Goal: Information Seeking & Learning: Learn about a topic

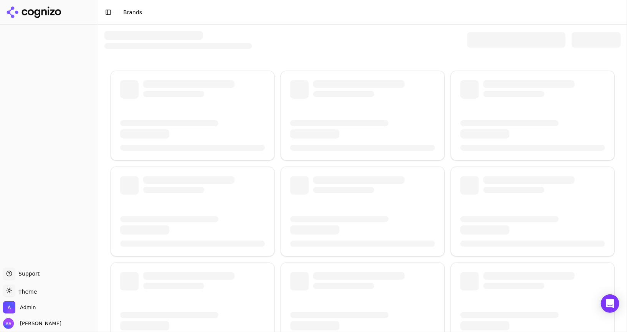
click at [501, 33] on div at bounding box center [516, 39] width 98 height 15
click at [501, 35] on div at bounding box center [516, 39] width 98 height 15
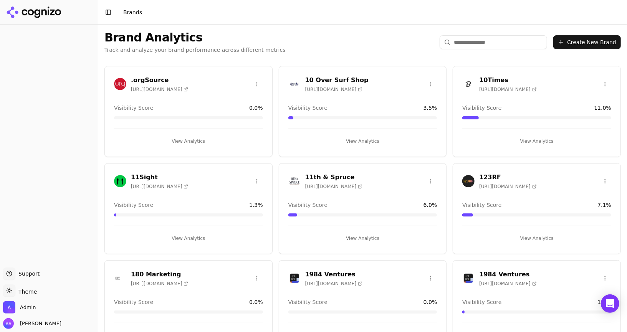
click at [207, 56] on div "Brand Analytics Track and analyze your brand performance across different metri…" at bounding box center [362, 42] width 528 height 35
click at [504, 50] on div "Brand Analytics Track and analyze your brand performance across different metri…" at bounding box center [362, 42] width 528 height 35
click at [501, 47] on input "search" at bounding box center [492, 42] width 107 height 14
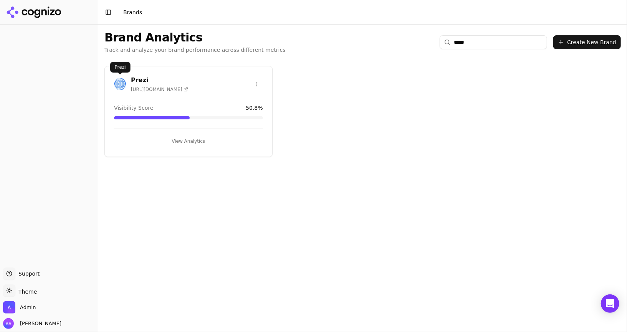
type input "*****"
click at [120, 82] on img at bounding box center [120, 84] width 12 height 12
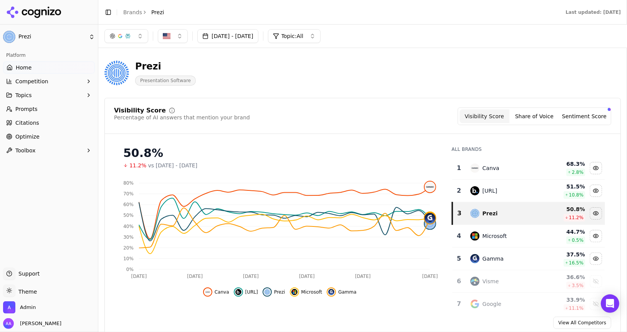
click at [33, 133] on span "Optimize" at bounding box center [27, 137] width 24 height 8
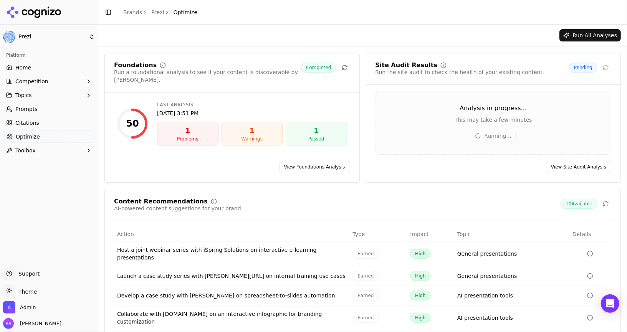
scroll to position [44, 0]
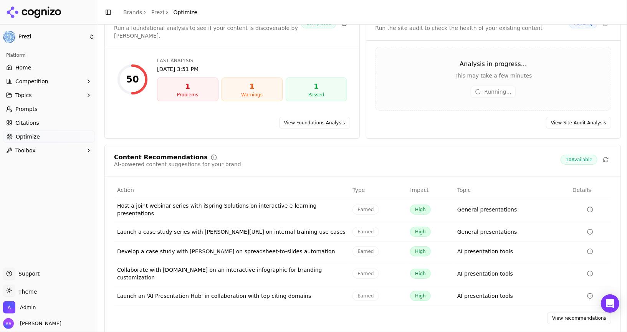
click at [580, 312] on link "View recommendations" at bounding box center [579, 318] width 64 height 12
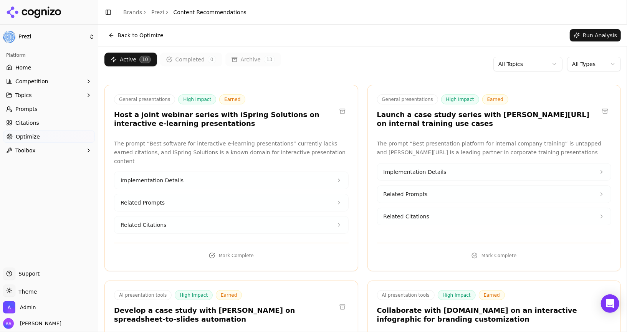
click at [589, 64] on html "Prezi Platform Home Competition Topics Prompts Citations Optimize Toolbox Suppo…" at bounding box center [313, 166] width 627 height 332
click at [458, 68] on html "Prezi Platform Home Competition Topics Prompts Citations Optimize Toolbox Suppo…" at bounding box center [313, 166] width 627 height 332
click at [33, 63] on link "Home" at bounding box center [49, 67] width 92 height 12
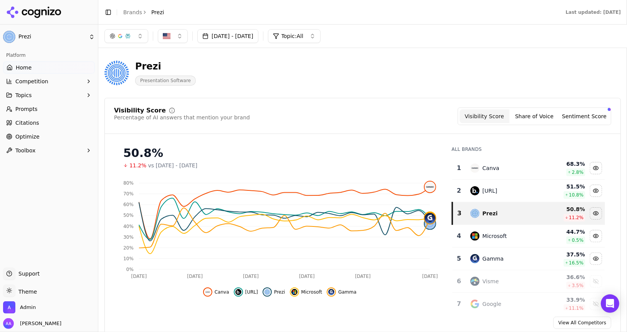
click at [35, 148] on button "Toolbox" at bounding box center [49, 150] width 92 height 12
click at [35, 162] on span "llms.txt Generator" at bounding box center [49, 163] width 67 height 8
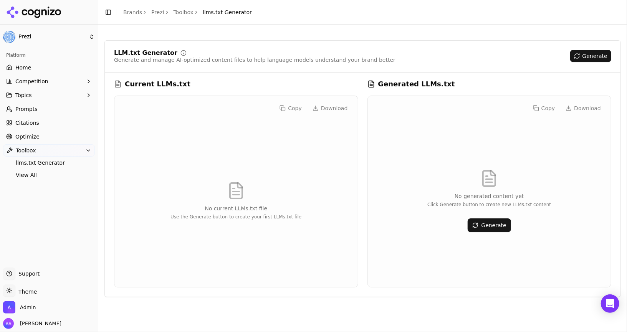
click at [493, 224] on button "Generate" at bounding box center [488, 225] width 43 height 14
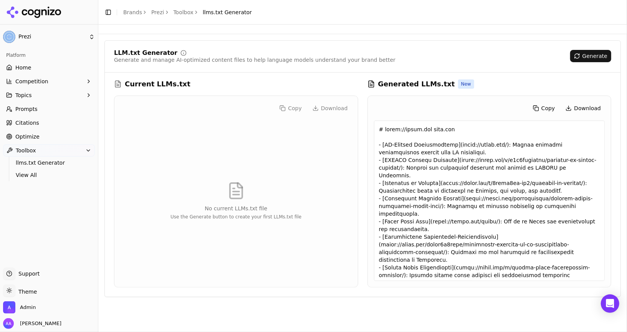
click at [152, 9] on link "Prezi" at bounding box center [157, 12] width 13 height 8
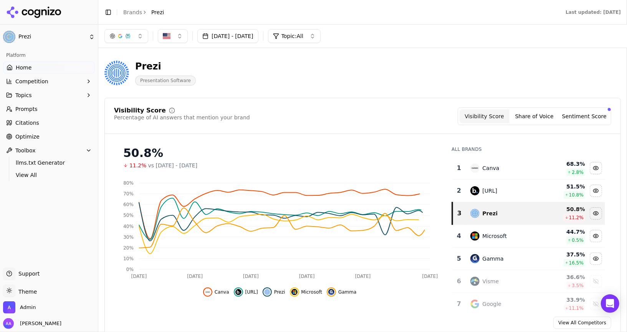
click at [247, 39] on button "Aug 09, 2025 - Sep 08, 2025" at bounding box center [227, 36] width 61 height 14
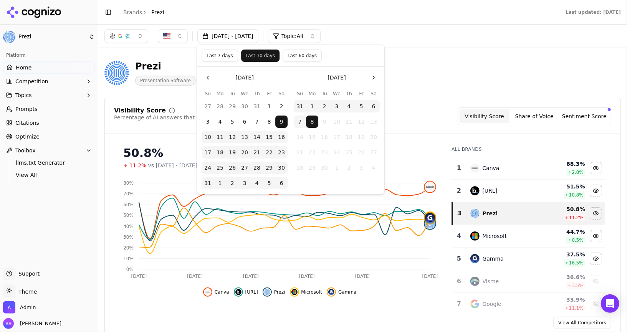
click at [293, 55] on button "Last 60 days" at bounding box center [301, 55] width 39 height 12
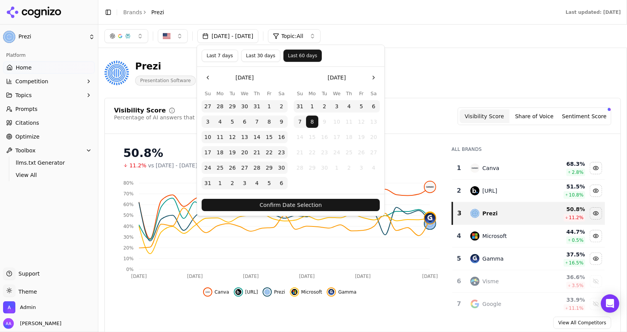
click at [298, 203] on button "Confirm Date Selection" at bounding box center [290, 205] width 178 height 12
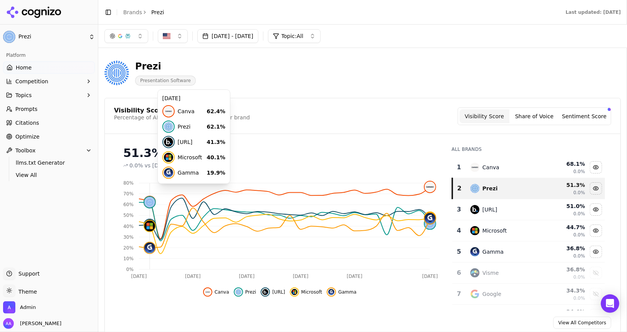
click at [237, 75] on div "Prezi Presentation Software" at bounding box center [276, 72] width 344 height 25
click at [129, 39] on button "button" at bounding box center [126, 36] width 44 height 14
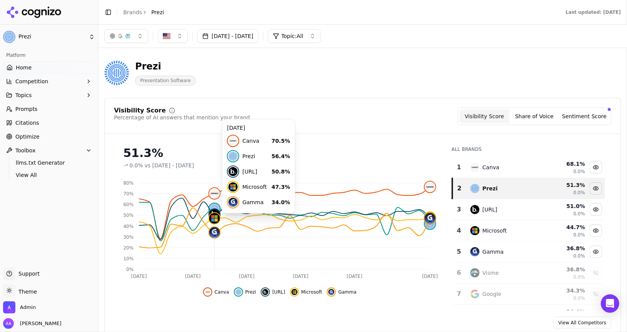
click at [40, 108] on link "Prompts" at bounding box center [49, 109] width 92 height 12
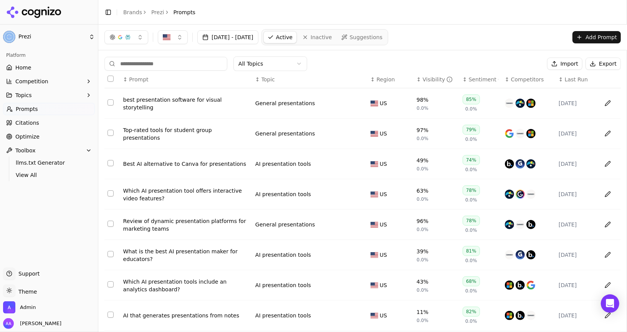
click at [267, 66] on html "Prezi Platform Home Competition Topics Prompts Citations Optimize Toolbox llms.…" at bounding box center [313, 166] width 627 height 332
click at [271, 72] on th "↕ Topic" at bounding box center [309, 79] width 115 height 17
click at [273, 71] on th "↕ Topic" at bounding box center [309, 79] width 115 height 17
click at [278, 68] on html "Prezi Platform Home Competition Topics Prompts Citations Optimize Toolbox llms.…" at bounding box center [313, 166] width 627 height 332
click at [31, 61] on html "Prezi Platform Home Competition Topics Prompts Citations Optimize Toolbox llms.…" at bounding box center [313, 166] width 627 height 332
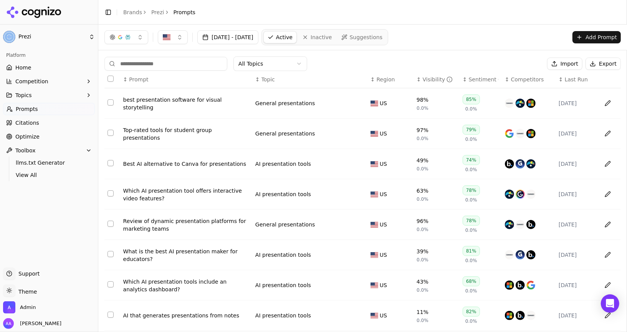
click at [30, 67] on span "Home" at bounding box center [23, 68] width 16 height 8
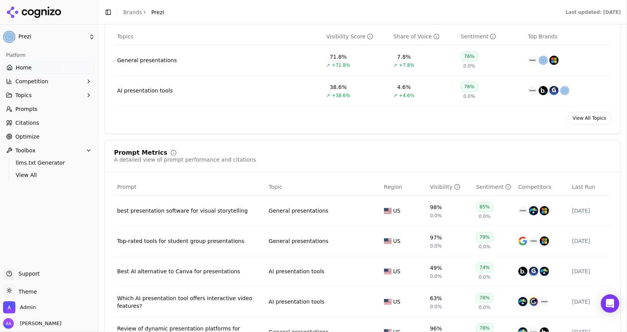
scroll to position [375, 0]
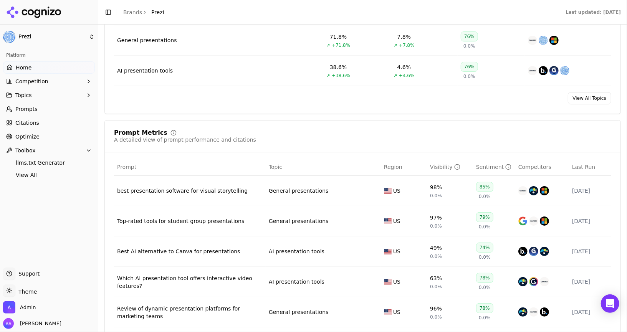
click at [162, 72] on div "AI presentation tools" at bounding box center [145, 71] width 56 height 8
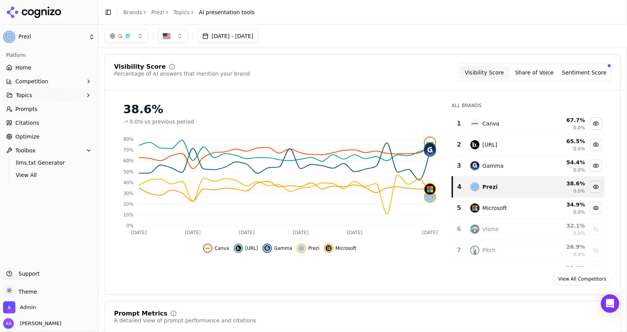
click at [298, 82] on div "Visibility Score Percentage of AI answers that mention your brand Visibility Sc…" at bounding box center [362, 77] width 515 height 26
click at [47, 67] on link "Home" at bounding box center [49, 67] width 92 height 12
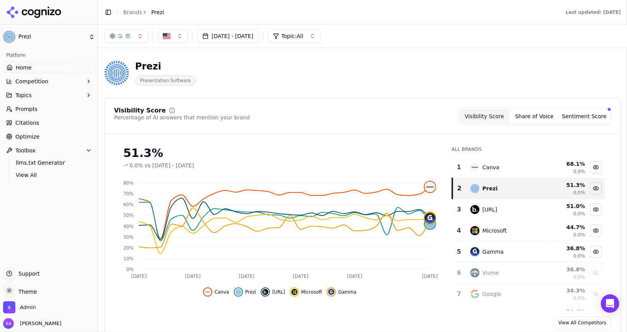
click at [17, 132] on link "Optimize" at bounding box center [49, 136] width 92 height 12
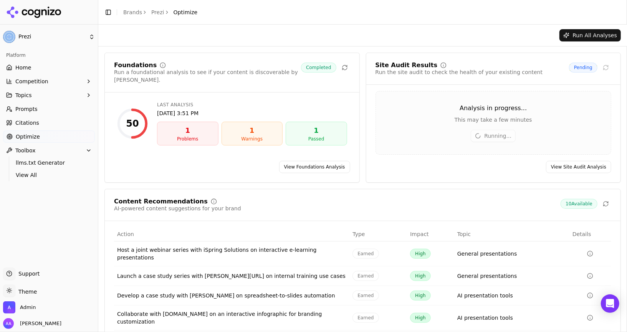
click at [318, 164] on link "View Foundations Analysis" at bounding box center [314, 167] width 71 height 12
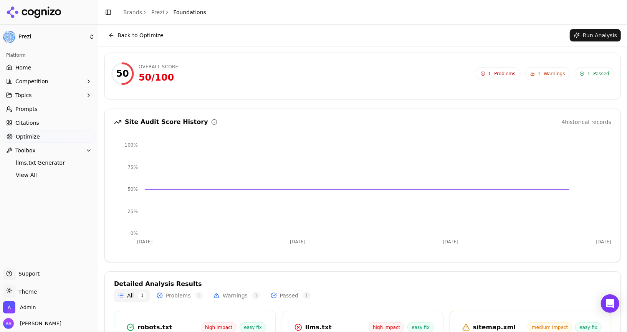
scroll to position [84, 0]
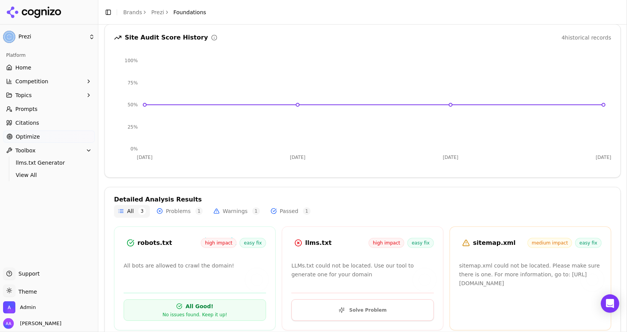
click at [24, 122] on span "Citations" at bounding box center [27, 123] width 24 height 8
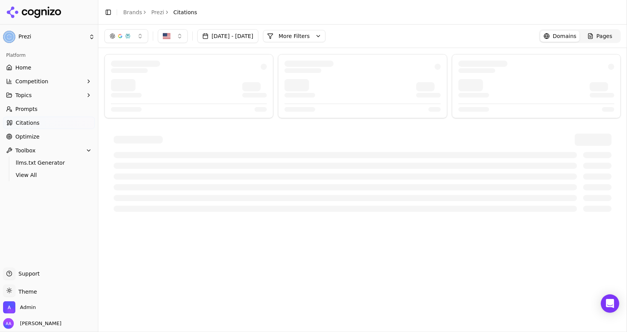
click at [25, 136] on span "Optimize" at bounding box center [27, 137] width 24 height 8
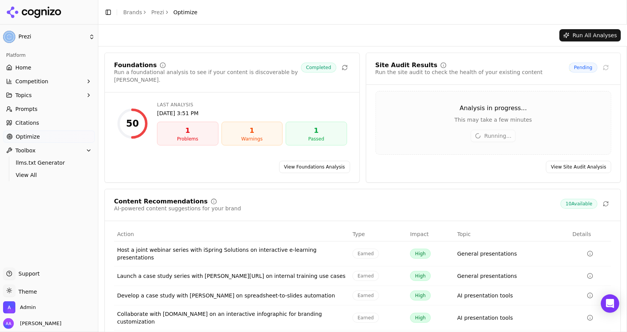
scroll to position [44, 0]
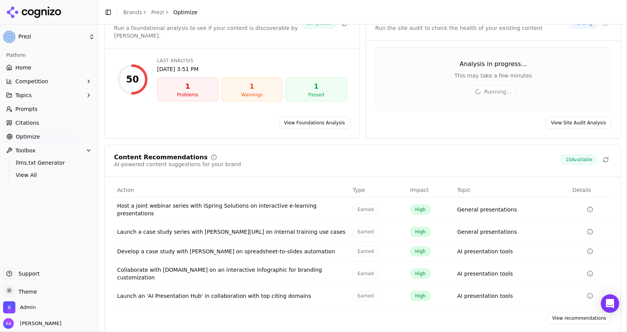
click at [579, 312] on link "View recommendations" at bounding box center [579, 318] width 64 height 12
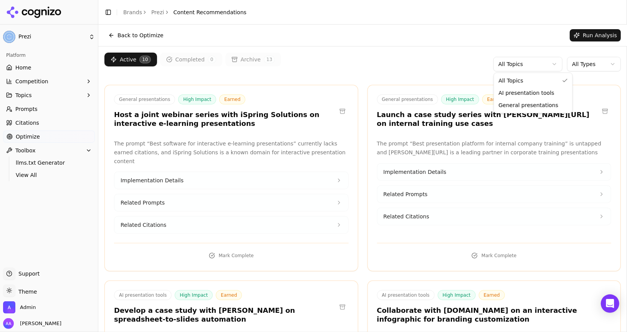
click at [547, 63] on html "Prezi Platform Home Competition Topics Prompts Citations Optimize Toolbox llms.…" at bounding box center [313, 166] width 627 height 332
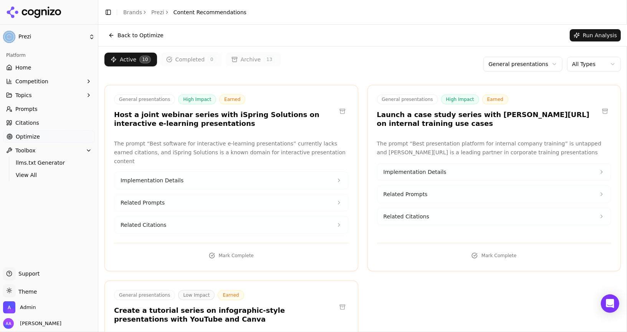
scroll to position [119, 0]
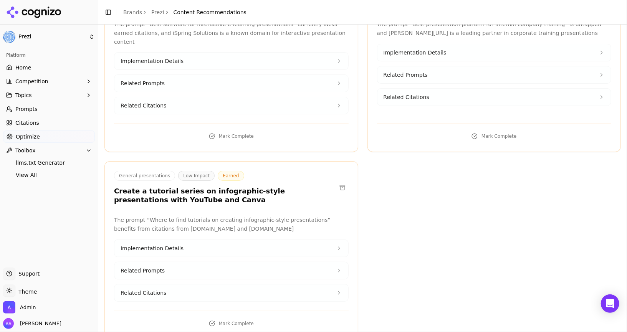
click at [343, 181] on button at bounding box center [342, 187] width 12 height 12
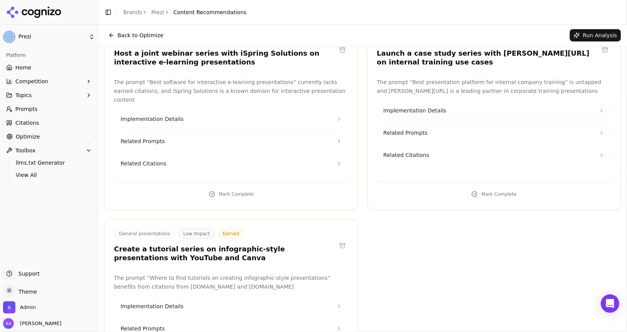
scroll to position [0, 0]
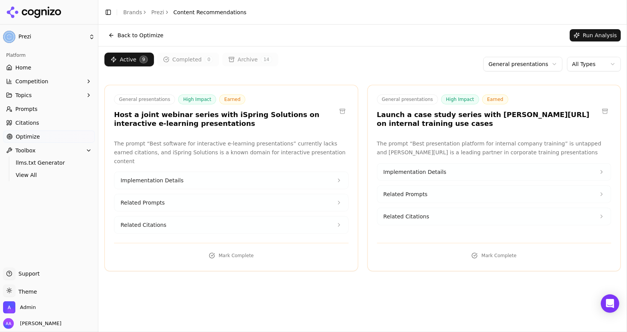
click at [38, 69] on link "Home" at bounding box center [49, 67] width 92 height 12
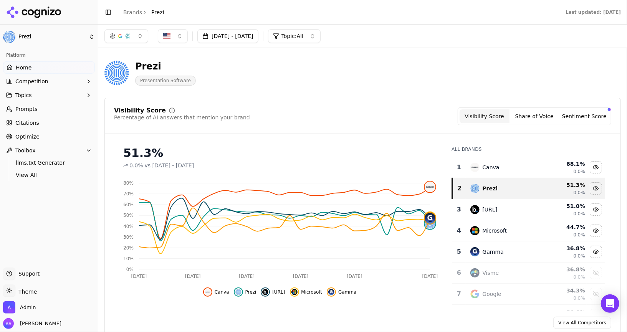
click at [46, 129] on link "Citations" at bounding box center [49, 123] width 92 height 12
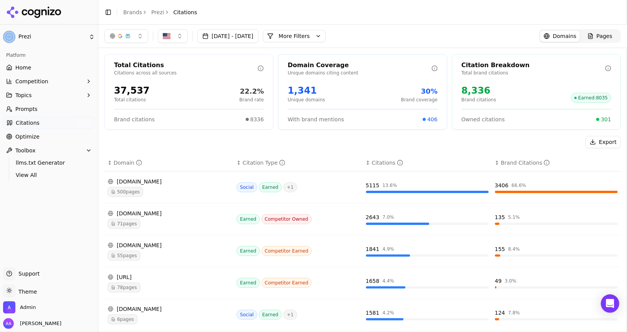
click at [42, 134] on link "Optimize" at bounding box center [49, 136] width 92 height 12
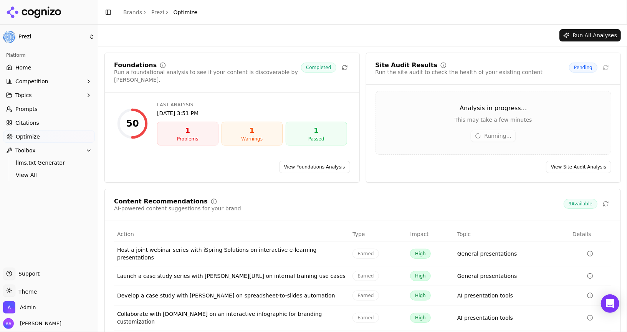
click at [22, 66] on span "Home" at bounding box center [23, 68] width 16 height 8
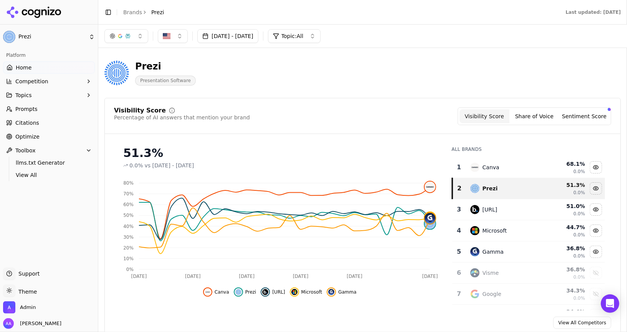
click at [252, 32] on button "Jul 10, 2025 - Sep 08, 2025" at bounding box center [227, 36] width 61 height 14
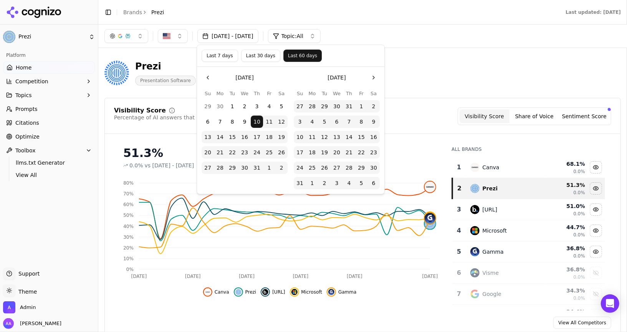
click at [208, 52] on button "Last 7 days" at bounding box center [219, 55] width 36 height 12
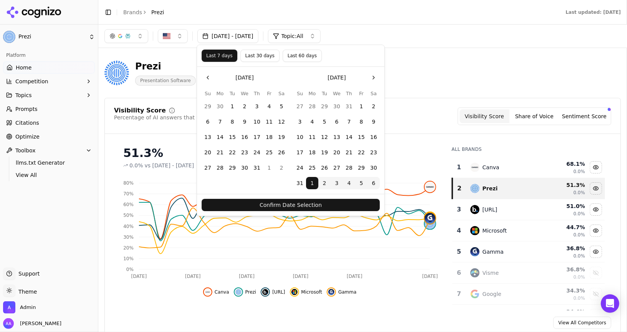
click at [275, 205] on button "Confirm Date Selection" at bounding box center [290, 205] width 178 height 12
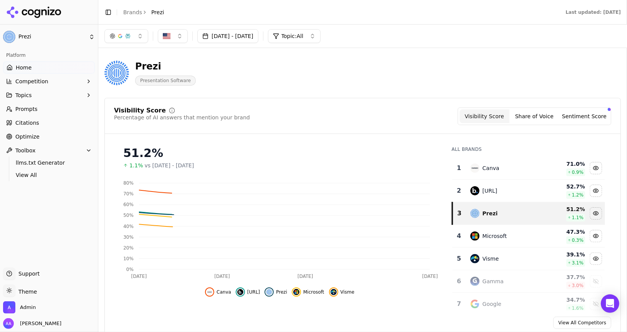
click at [303, 33] on span "Topic: All" at bounding box center [292, 36] width 22 height 8
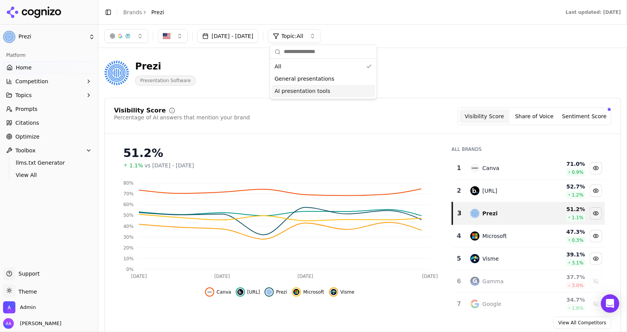
click at [319, 89] on span "AI presentation tools" at bounding box center [302, 91] width 56 height 8
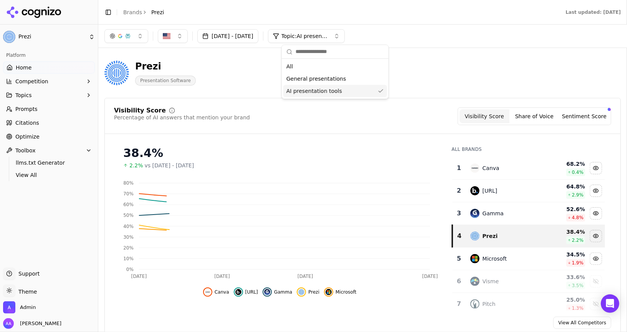
click at [463, 84] on div "Prezi Presentation Software" at bounding box center [362, 73] width 516 height 38
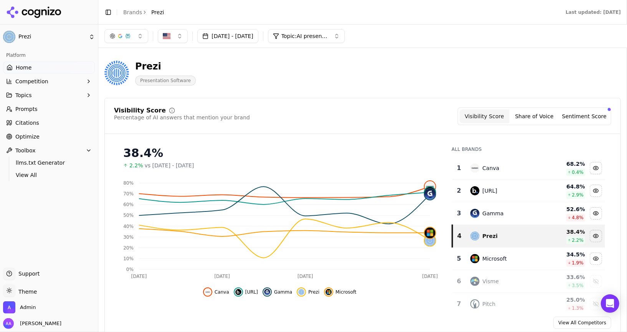
click at [258, 41] on button "Sep 01, 2025 - Sep 08, 2025" at bounding box center [227, 36] width 61 height 14
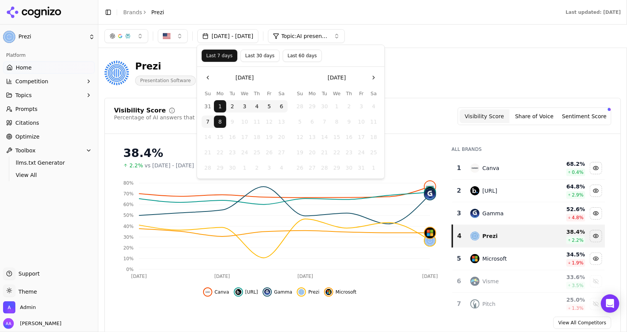
click at [218, 121] on button "8" at bounding box center [220, 121] width 12 height 12
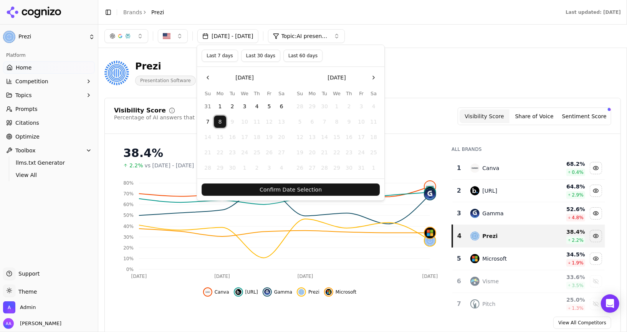
click at [292, 186] on button "Confirm Date Selection" at bounding box center [290, 189] width 178 height 12
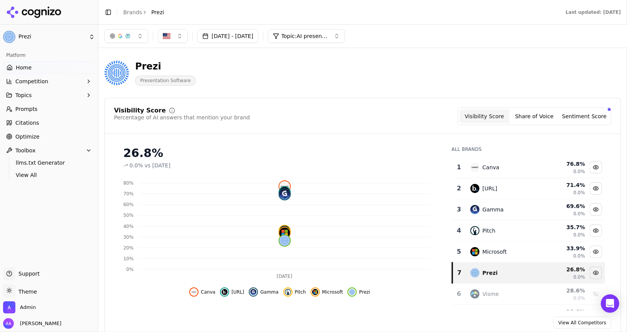
click at [235, 36] on button "Sep 08, 2025 - Sep 08, 2025" at bounding box center [227, 36] width 61 height 14
click at [223, 54] on button "Last 7 days" at bounding box center [219, 55] width 36 height 12
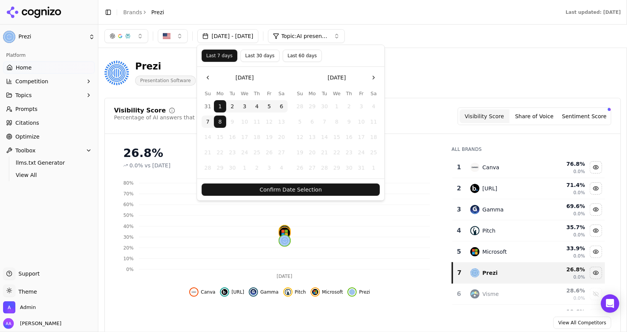
click at [286, 185] on button "Confirm Date Selection" at bounding box center [290, 189] width 178 height 12
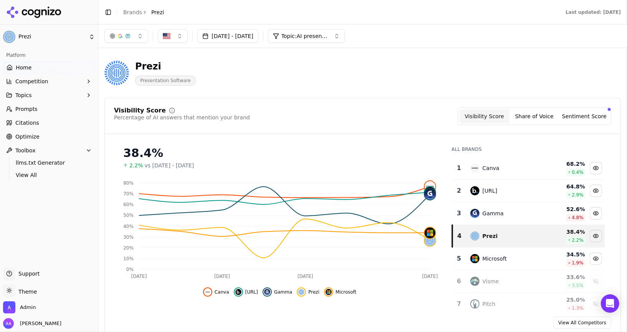
click at [39, 134] on link "Optimize" at bounding box center [49, 136] width 92 height 12
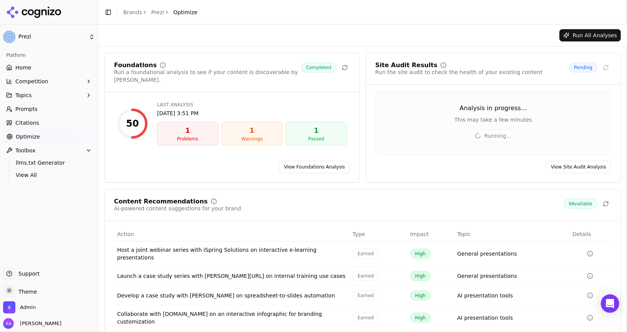
click at [21, 107] on span "Prompts" at bounding box center [26, 109] width 22 height 8
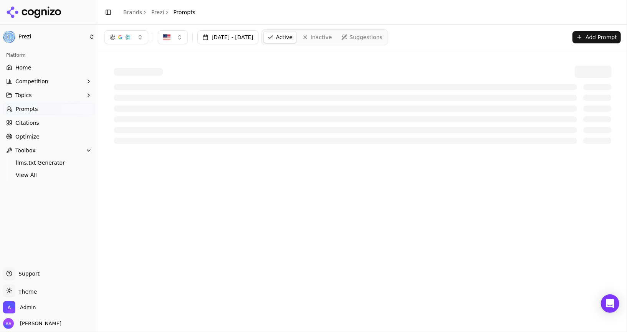
click at [41, 132] on link "Optimize" at bounding box center [49, 136] width 92 height 12
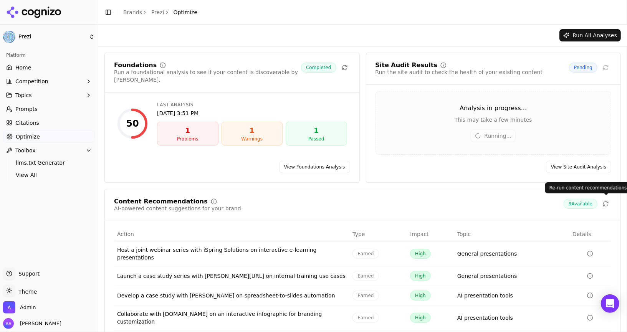
click at [604, 203] on icon at bounding box center [605, 204] width 6 height 6
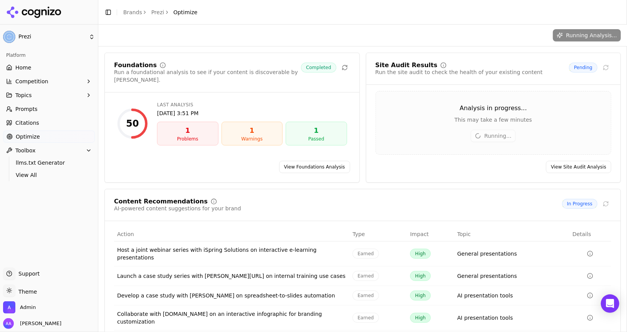
scroll to position [44, 0]
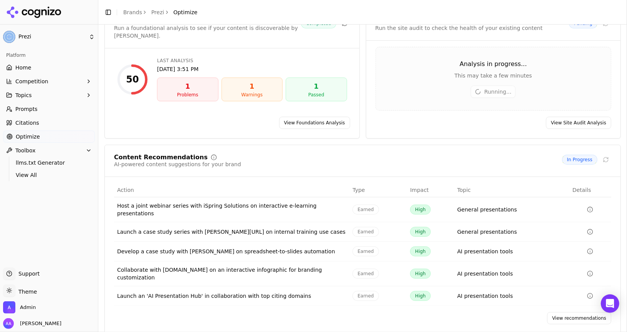
click at [578, 312] on link "View recommendations" at bounding box center [579, 318] width 64 height 12
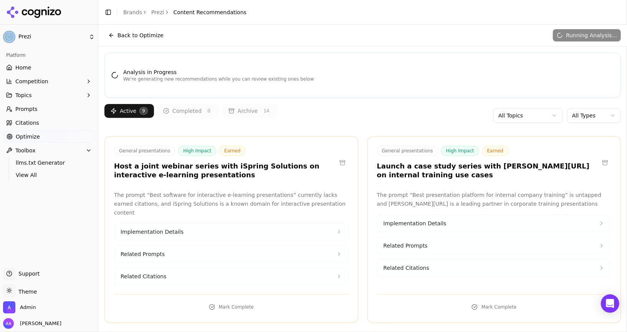
drag, startPoint x: 119, startPoint y: 68, endPoint x: 452, endPoint y: 58, distance: 333.2
click at [452, 58] on div "Analysis in Progress We're generating new recommendations while you can review …" at bounding box center [362, 75] width 516 height 45
click at [449, 72] on div "Analysis in Progress We're generating new recommendations while you can review …" at bounding box center [362, 75] width 503 height 14
click at [586, 118] on html "Prezi Platform Home Competition Topics Prompts Citations Optimize Toolbox llms.…" at bounding box center [313, 166] width 627 height 332
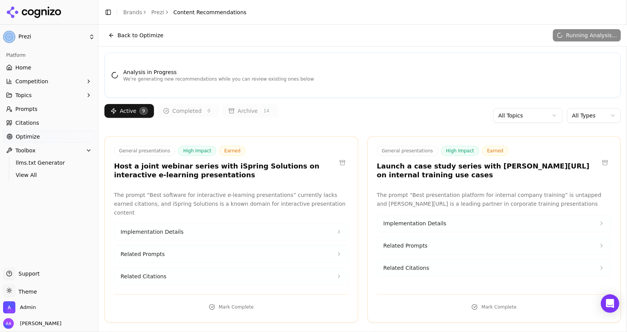
click at [586, 118] on html "Prezi Platform Home Competition Topics Prompts Citations Optimize Toolbox llms.…" at bounding box center [313, 166] width 627 height 332
click at [437, 64] on div "Analysis in Progress We're generating new recommendations while you can review …" at bounding box center [362, 75] width 515 height 26
click at [52, 123] on link "Citations" at bounding box center [49, 123] width 92 height 12
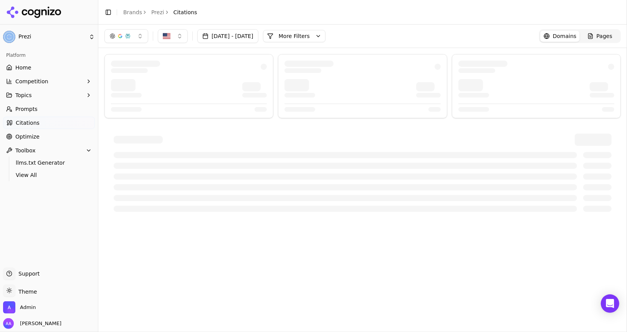
click at [325, 39] on button "More Filters" at bounding box center [294, 36] width 63 height 12
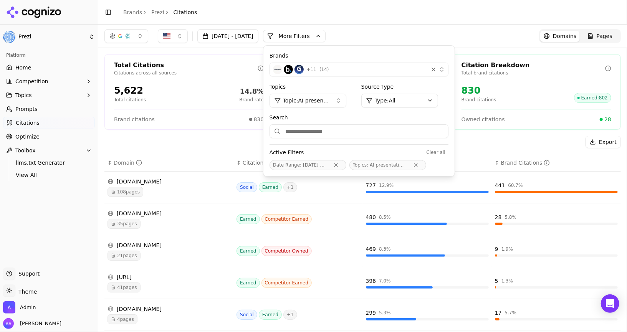
click at [398, 135] on input "Search" at bounding box center [358, 131] width 179 height 14
type input "*********"
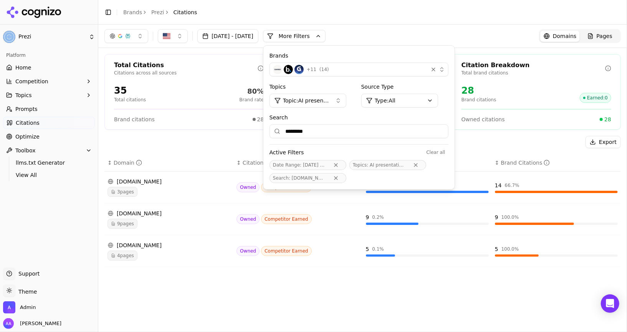
click at [325, 36] on button "More Filters" at bounding box center [294, 36] width 63 height 12
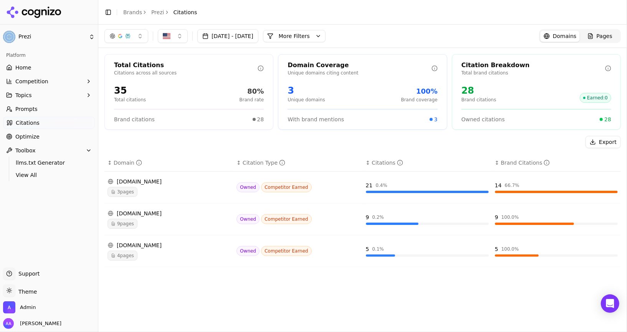
click at [395, 188] on div "21 0.4 %" at bounding box center [427, 185] width 123 height 8
click at [121, 253] on span "4 pages" at bounding box center [122, 256] width 30 height 10
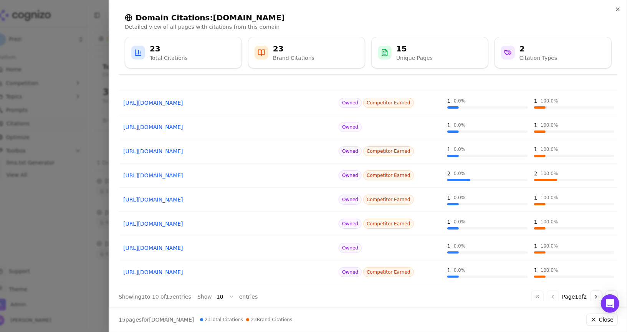
scroll to position [87, 0]
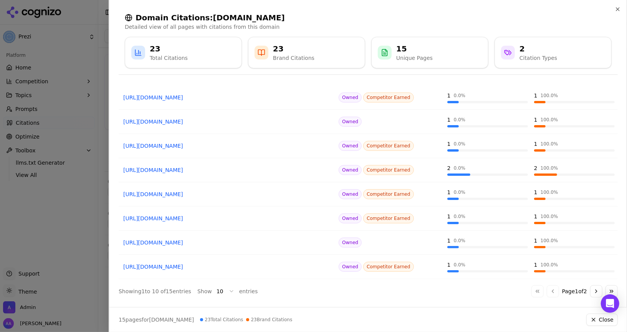
click at [58, 226] on div at bounding box center [313, 166] width 627 height 332
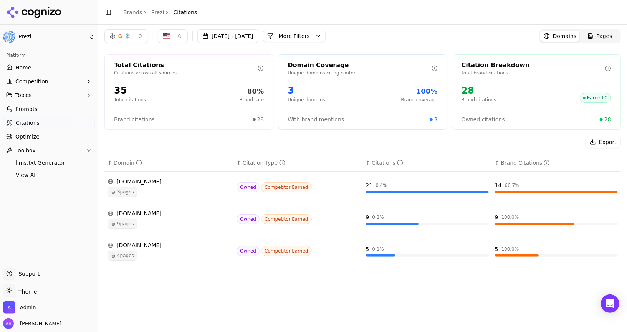
click at [324, 35] on button "More Filters" at bounding box center [294, 36] width 63 height 12
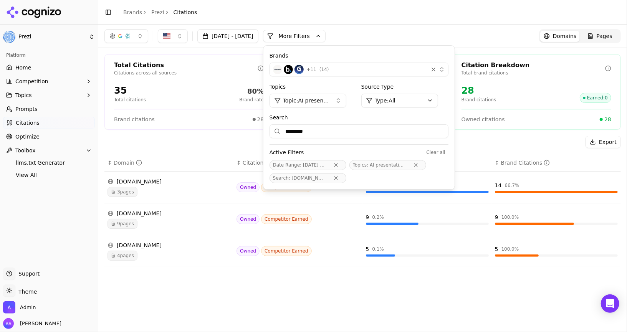
click at [358, 71] on div "+ 11 ( 14 )" at bounding box center [349, 69] width 152 height 9
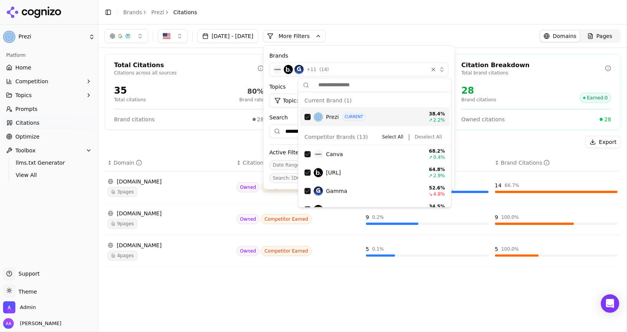
click at [436, 140] on button "Deselect All" at bounding box center [427, 136] width 33 height 9
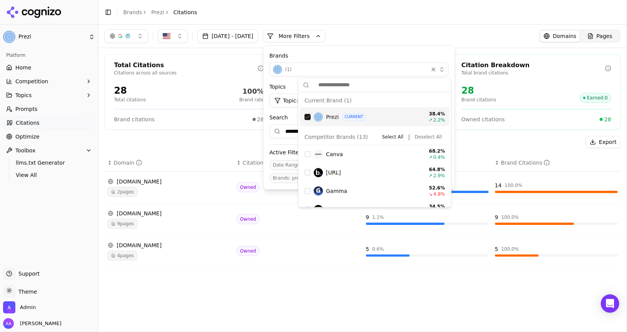
click at [254, 146] on div "Export" at bounding box center [362, 142] width 516 height 12
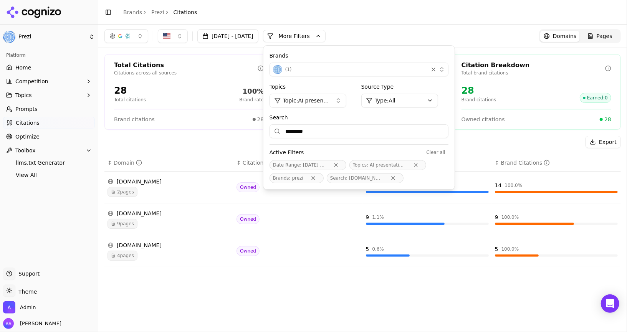
click at [123, 252] on span "4 pages" at bounding box center [122, 256] width 30 height 10
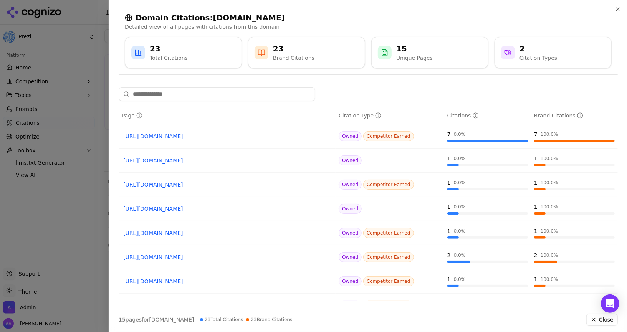
click at [79, 221] on div at bounding box center [313, 166] width 627 height 332
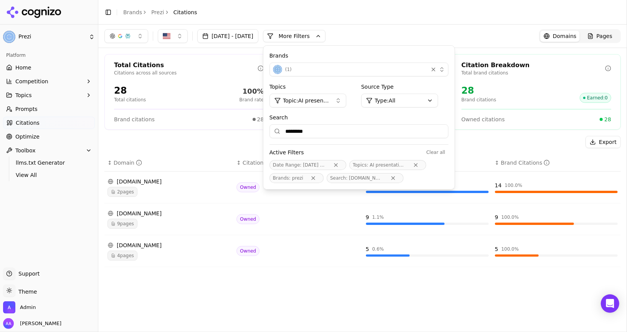
click at [331, 76] on button "( 1 )" at bounding box center [358, 70] width 179 height 14
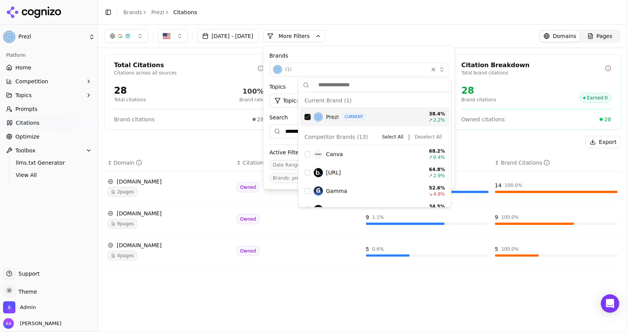
click at [306, 115] on div "Suggestions" at bounding box center [307, 117] width 6 height 6
click at [234, 140] on div "Export" at bounding box center [362, 142] width 516 height 12
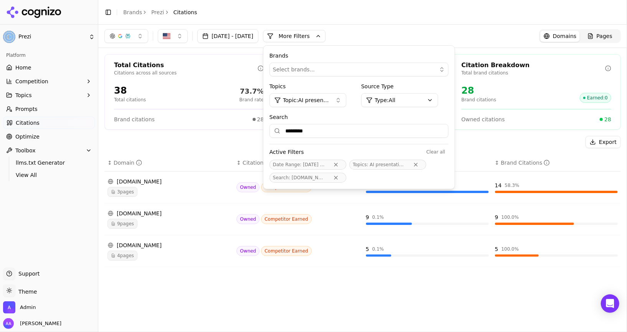
click at [236, 139] on div "Export" at bounding box center [362, 142] width 516 height 12
click at [329, 99] on span "Topic: AI presentation tools" at bounding box center [306, 100] width 46 height 8
click at [306, 133] on div "All" at bounding box center [336, 130] width 104 height 12
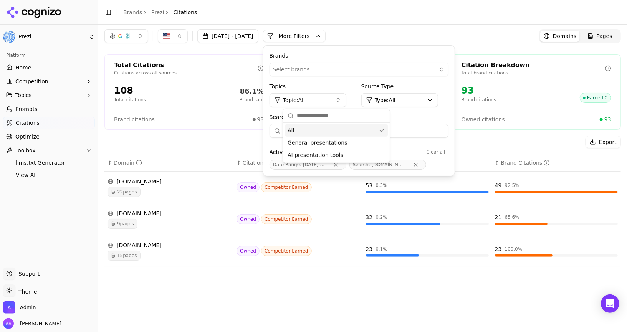
click at [227, 129] on div "Total Citations Citations across all sources 108 Total citations 86.1% Brand ra…" at bounding box center [362, 163] width 528 height 231
click at [325, 36] on button "More Filters" at bounding box center [294, 36] width 63 height 12
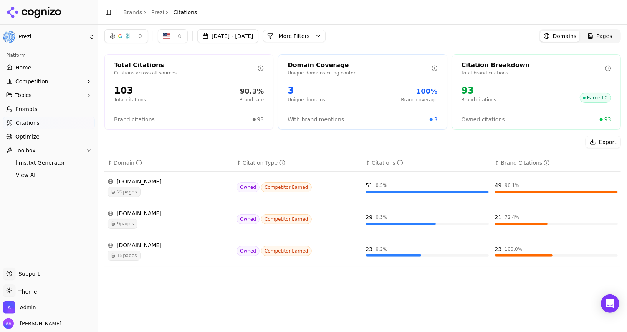
click at [131, 254] on span "15 pages" at bounding box center [123, 256] width 33 height 10
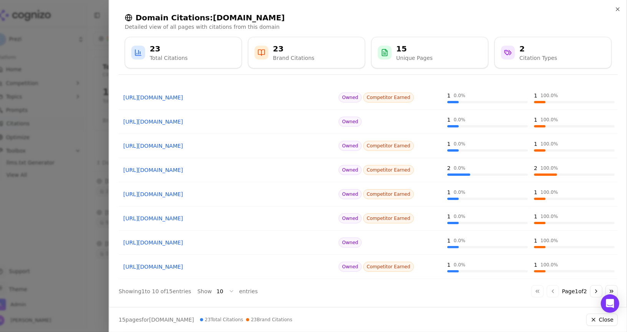
click at [76, 198] on div at bounding box center [313, 166] width 627 height 332
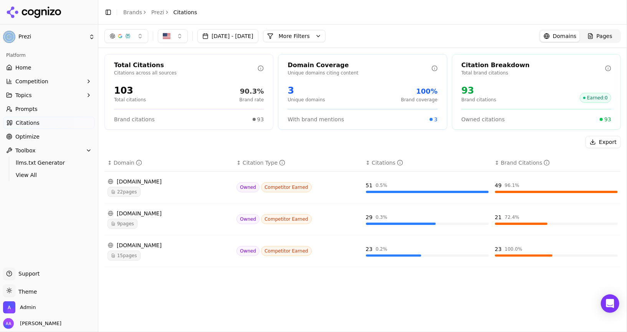
click at [129, 219] on span "9 pages" at bounding box center [122, 224] width 30 height 10
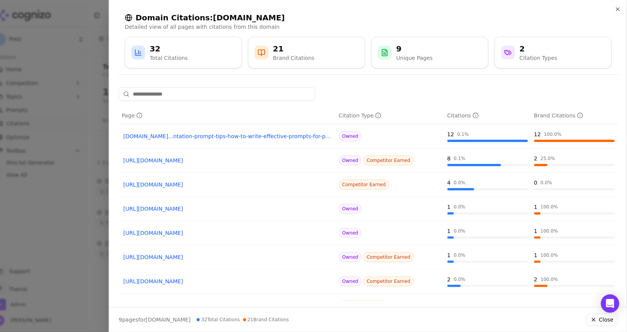
click at [52, 219] on div at bounding box center [313, 166] width 627 height 332
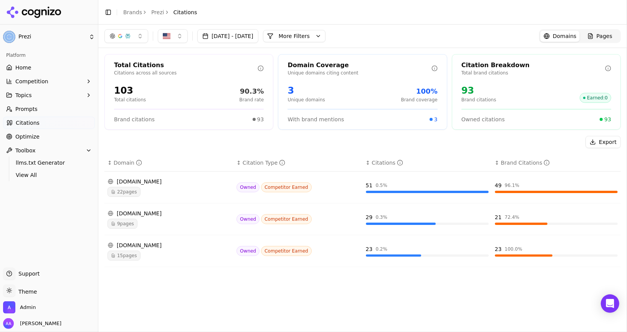
click at [139, 247] on div "prezi.com" at bounding box center [168, 245] width 123 height 8
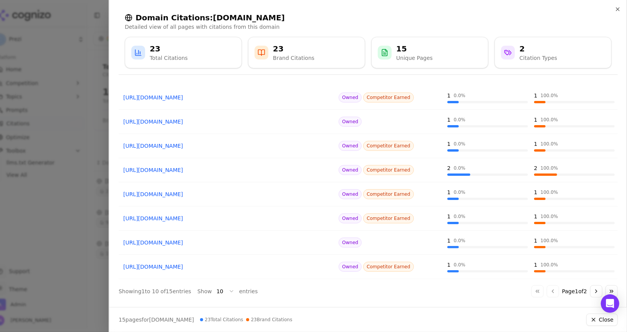
scroll to position [0, 0]
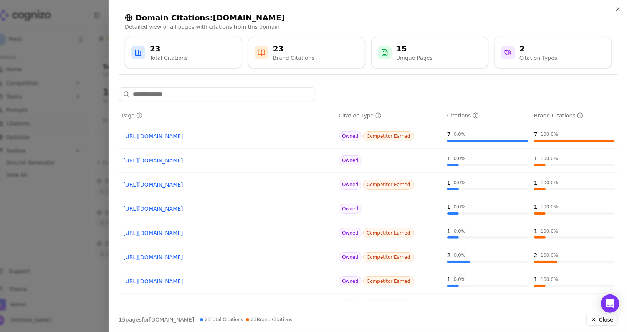
click at [36, 210] on div at bounding box center [313, 166] width 627 height 332
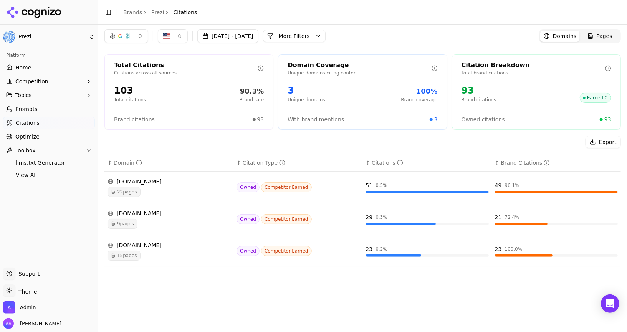
click at [147, 213] on div "blog.prezi.com" at bounding box center [168, 214] width 123 height 8
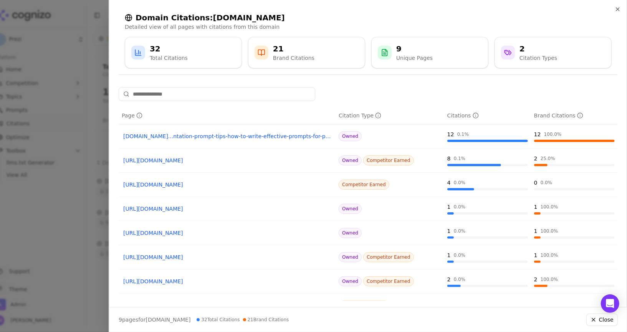
click at [177, 208] on link "https://blog.prezi.com/ai-sales-pitch-generator" at bounding box center [227, 209] width 208 height 8
click at [31, 44] on div at bounding box center [313, 166] width 627 height 332
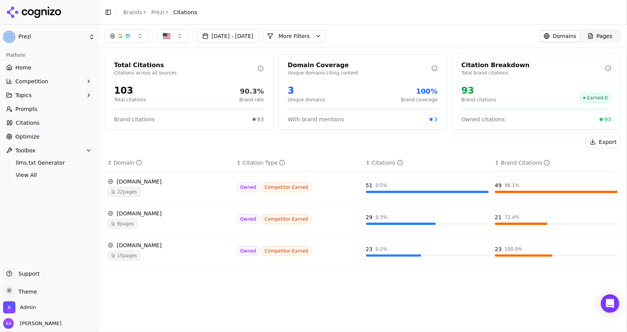
click at [46, 129] on ul "Home Competition Topics Prompts Citations Optimize Toolbox llms.txt Generator V…" at bounding box center [49, 121] width 92 height 120
click at [46, 135] on link "Optimize" at bounding box center [49, 136] width 92 height 12
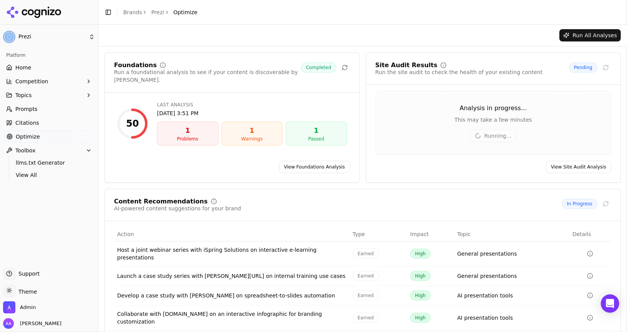
scroll to position [44, 0]
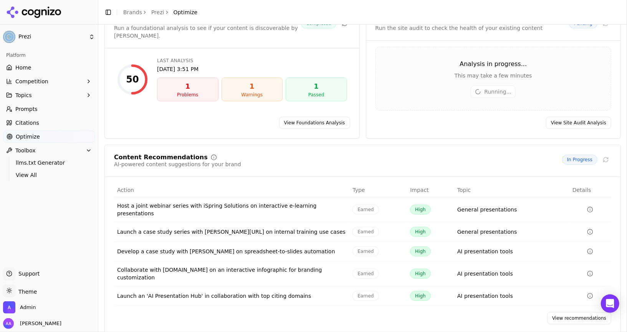
click at [135, 10] on link "Brands" at bounding box center [132, 12] width 19 height 6
drag, startPoint x: 30, startPoint y: 63, endPoint x: 179, endPoint y: 84, distance: 150.8
click at [30, 63] on html "Prezi Platform Home Competition Topics Prompts Citations Optimize Toolbox llms.…" at bounding box center [313, 166] width 627 height 332
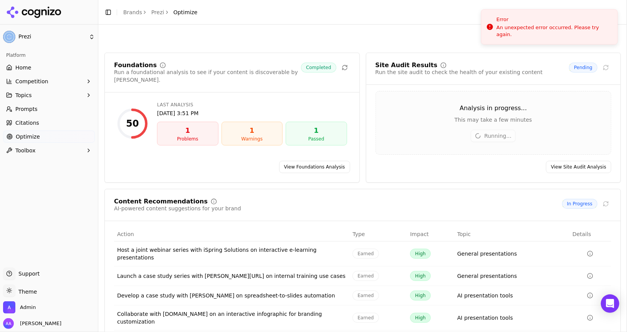
scroll to position [44, 0]
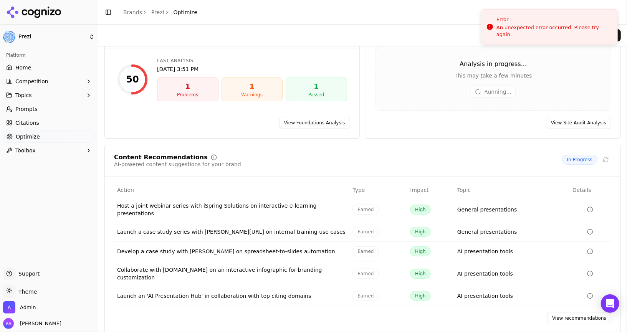
click at [34, 108] on span "Prompts" at bounding box center [26, 109] width 22 height 8
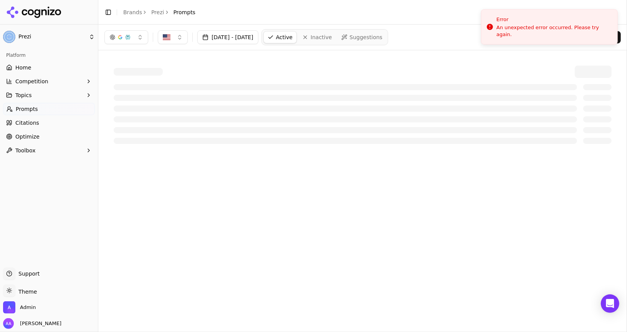
click at [205, 70] on div at bounding box center [363, 72] width 498 height 12
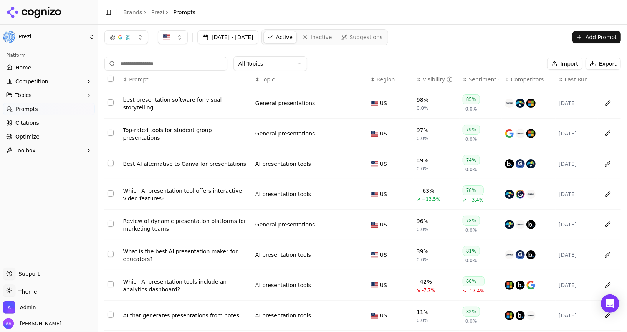
click at [521, 78] on span "Competitors" at bounding box center [527, 80] width 33 height 8
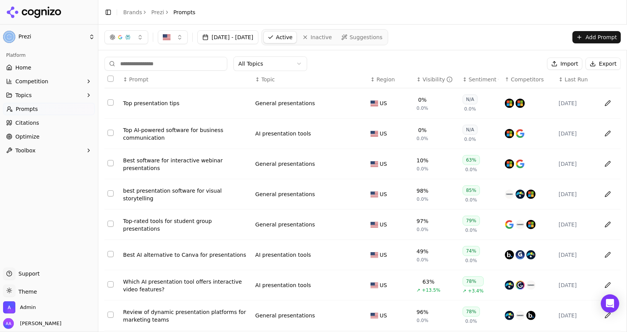
click at [521, 78] on span "Competitors" at bounding box center [527, 80] width 33 height 8
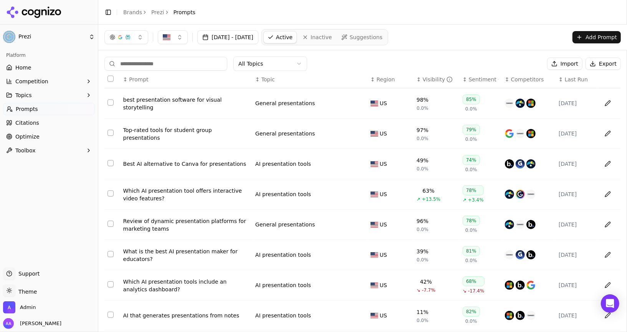
click at [39, 124] on link "Citations" at bounding box center [49, 123] width 92 height 12
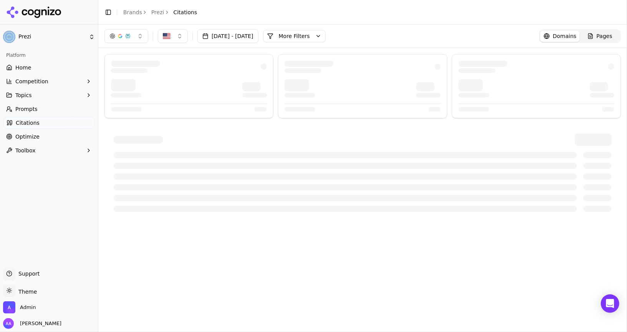
click at [325, 34] on button "More Filters" at bounding box center [294, 36] width 63 height 12
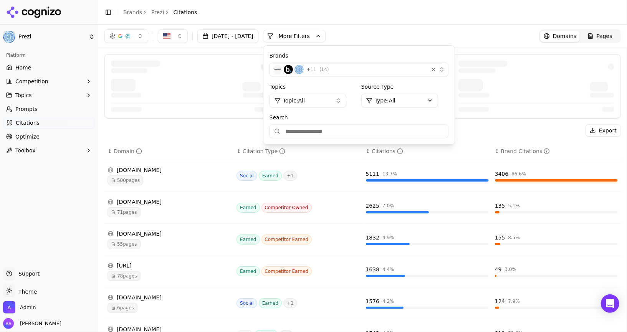
click at [364, 131] on input "Search" at bounding box center [358, 131] width 179 height 14
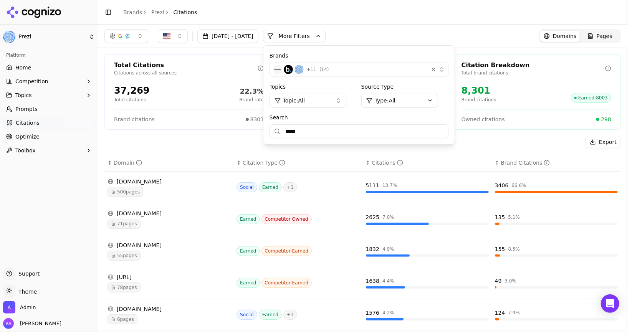
type input "*****"
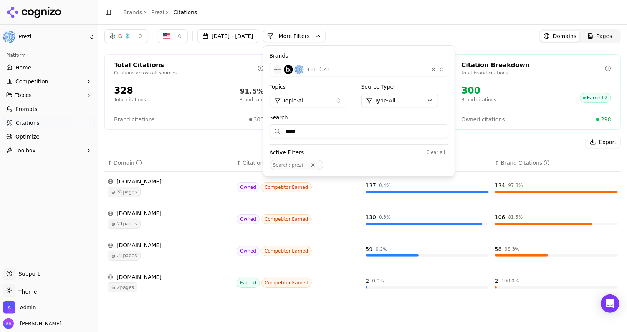
click at [231, 139] on div "Export" at bounding box center [362, 142] width 516 height 12
click at [136, 256] on span "24 pages" at bounding box center [123, 256] width 33 height 10
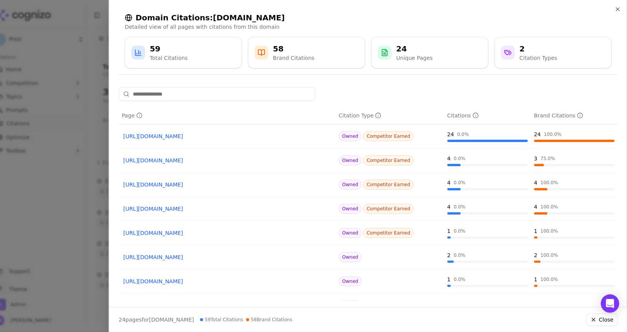
click at [186, 159] on link "https://prezi.com/features/brand-kit" at bounding box center [227, 161] width 208 height 8
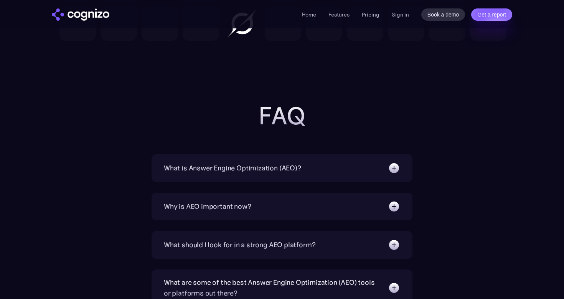
scroll to position [2371, 0]
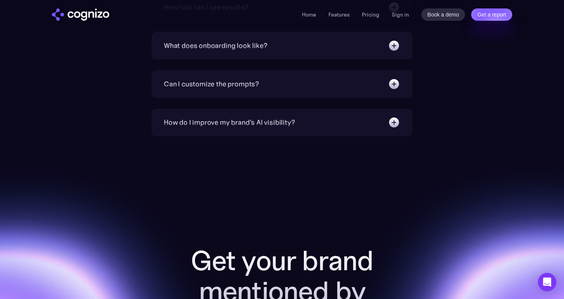
scroll to position [2806, 0]
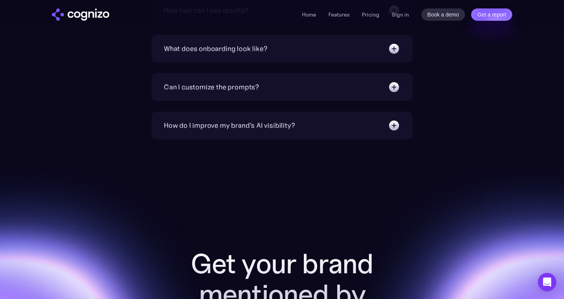
click at [271, 123] on div "How do I improve my brand's AI visibility?" at bounding box center [229, 125] width 131 height 11
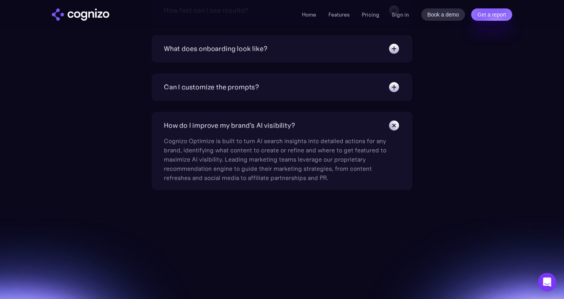
click at [271, 123] on div "How do I improve my brand's AI visibility?" at bounding box center [229, 125] width 131 height 11
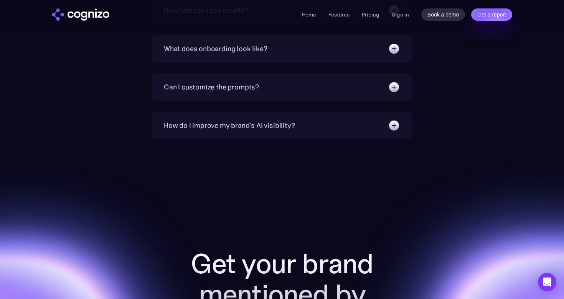
click at [283, 92] on div "Can I customize the prompts?" at bounding box center [282, 87] width 236 height 12
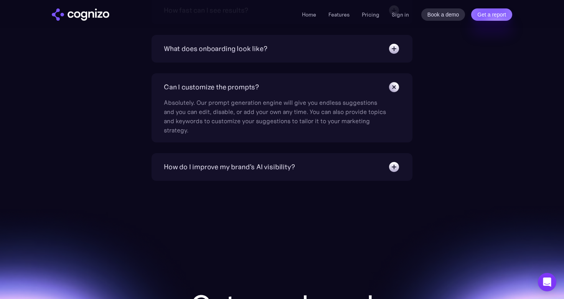
click at [283, 92] on div "Can I customize the prompts?" at bounding box center [282, 87] width 236 height 12
